Goal: Check status: Check status

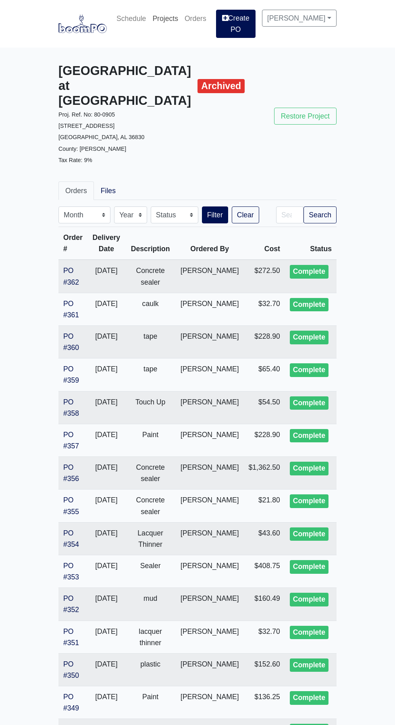
click at [165, 20] on link "Projects" at bounding box center [165, 19] width 32 height 18
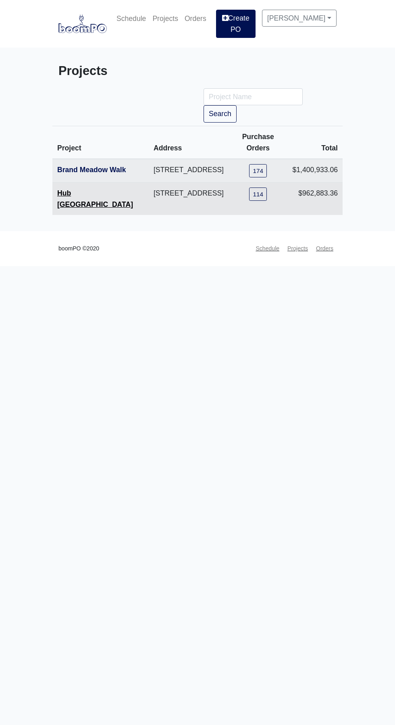
click at [67, 197] on link "Hub [GEOGRAPHIC_DATA]" at bounding box center [95, 198] width 76 height 19
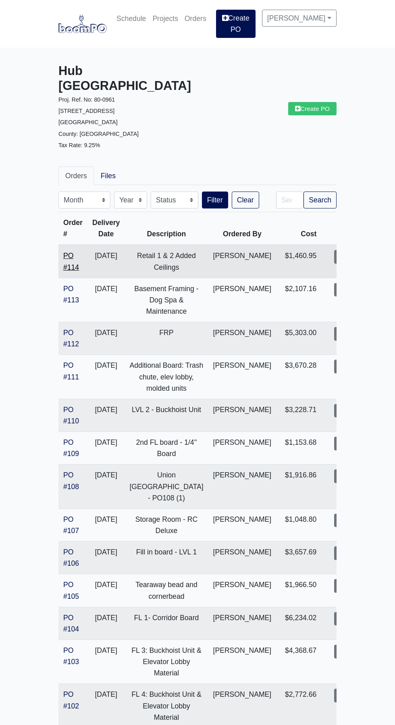
click at [73, 252] on link "PO #114" at bounding box center [71, 261] width 16 height 19
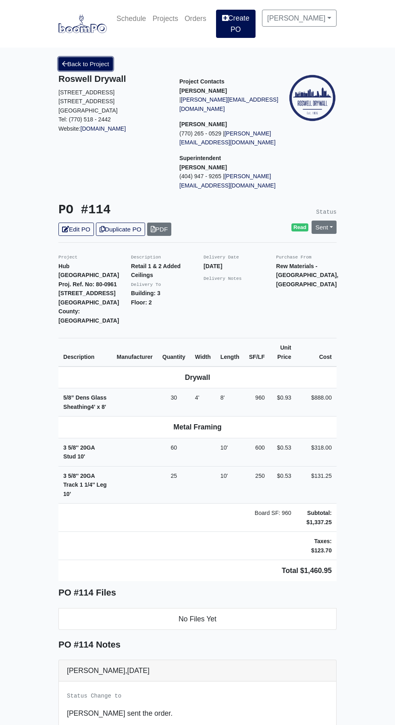
click at [78, 59] on link "Back to Project" at bounding box center [85, 63] width 54 height 13
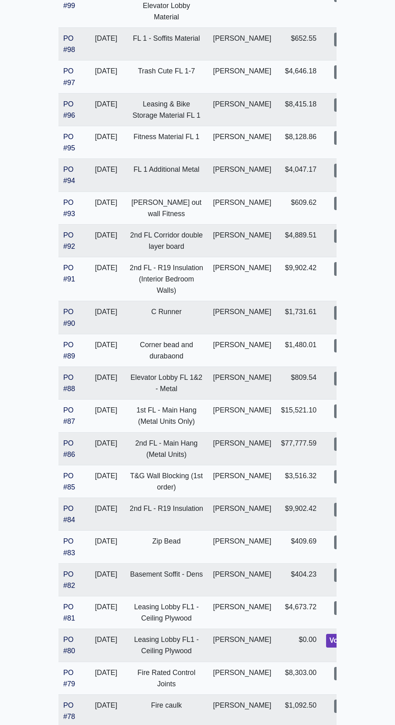
scroll to position [828, 0]
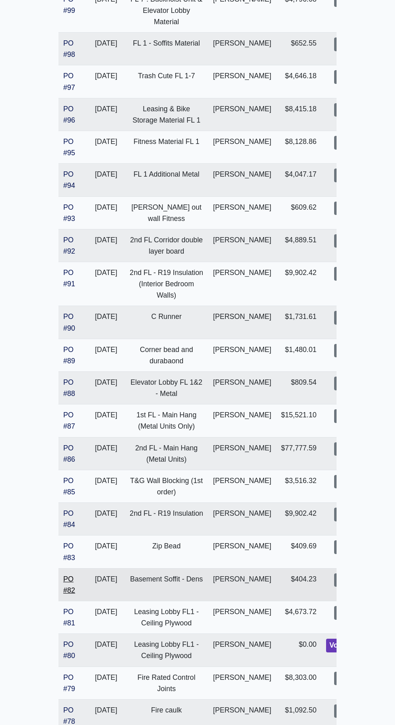
click at [68, 575] on link "PO #82" at bounding box center [69, 584] width 12 height 19
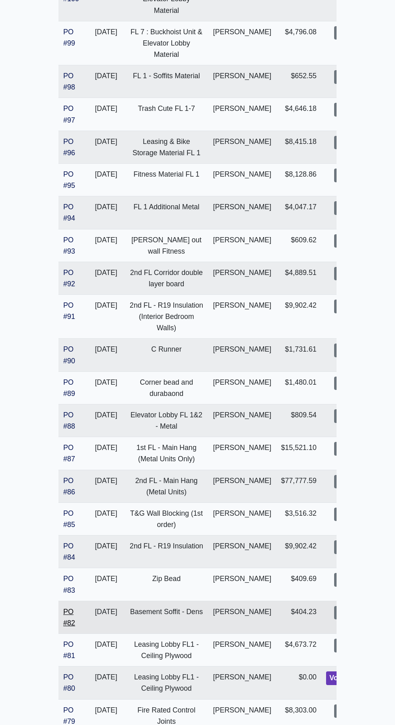
scroll to position [794, 0]
click at [67, 412] on link "PO #88" at bounding box center [69, 421] width 12 height 19
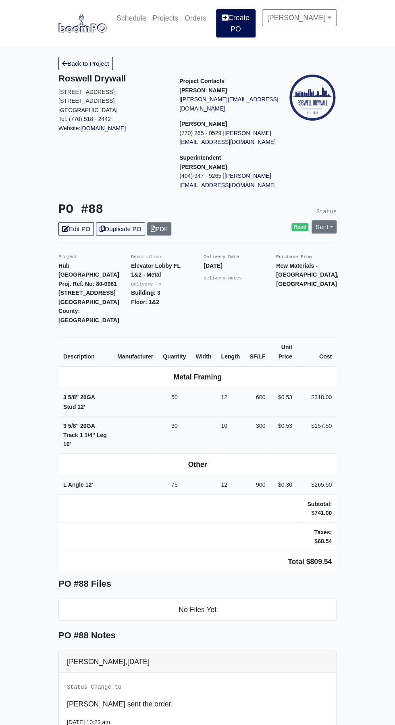
scroll to position [2, 0]
